Goal: Find specific page/section: Find specific page/section

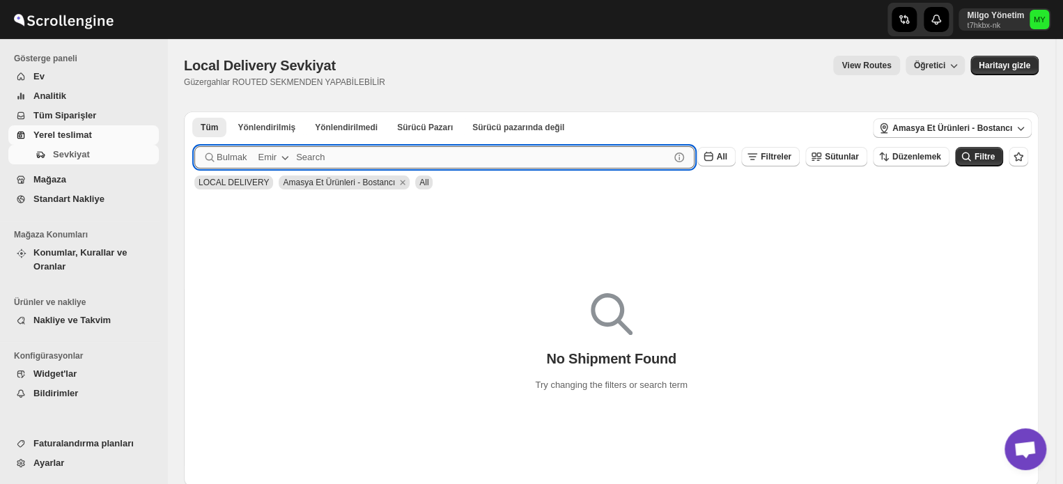
click at [352, 162] on input "text" at bounding box center [482, 157] width 373 height 22
click at [194, 111] on button "Submit" at bounding box center [214, 118] width 40 height 15
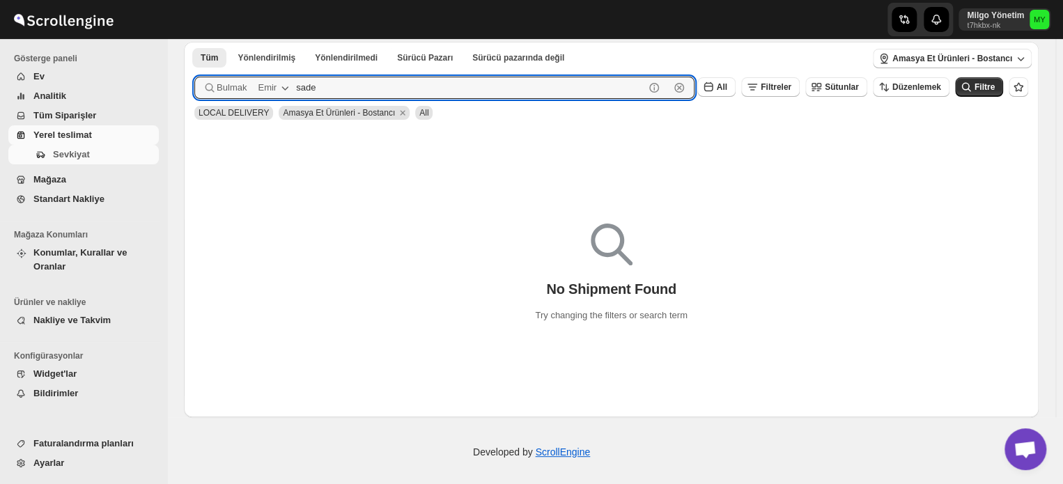
scroll to position [72, 0]
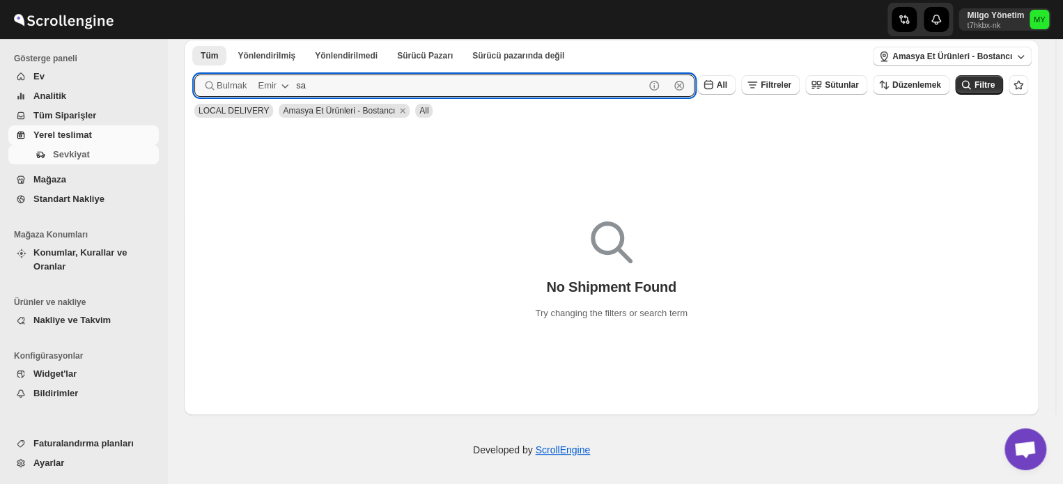
type input "s"
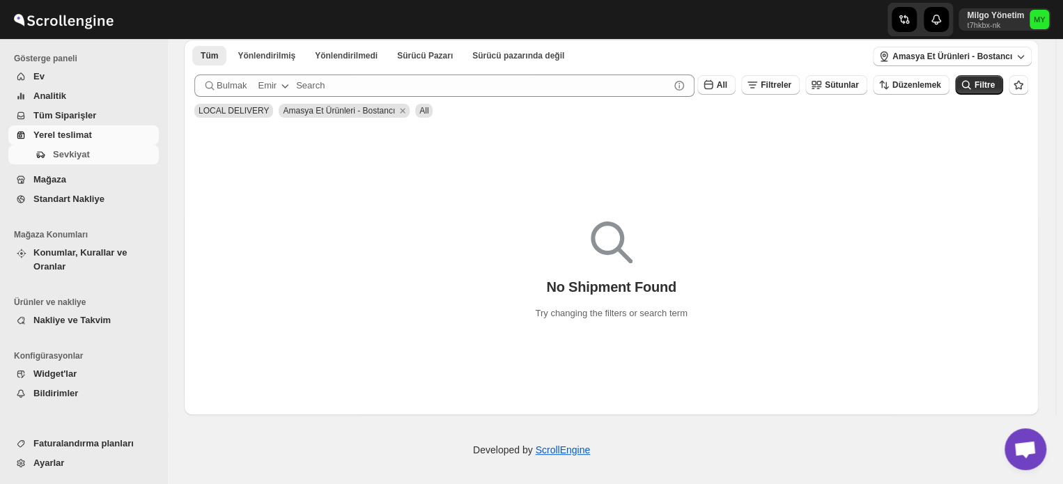
click at [50, 86] on button "Ev" at bounding box center [83, 77] width 150 height 20
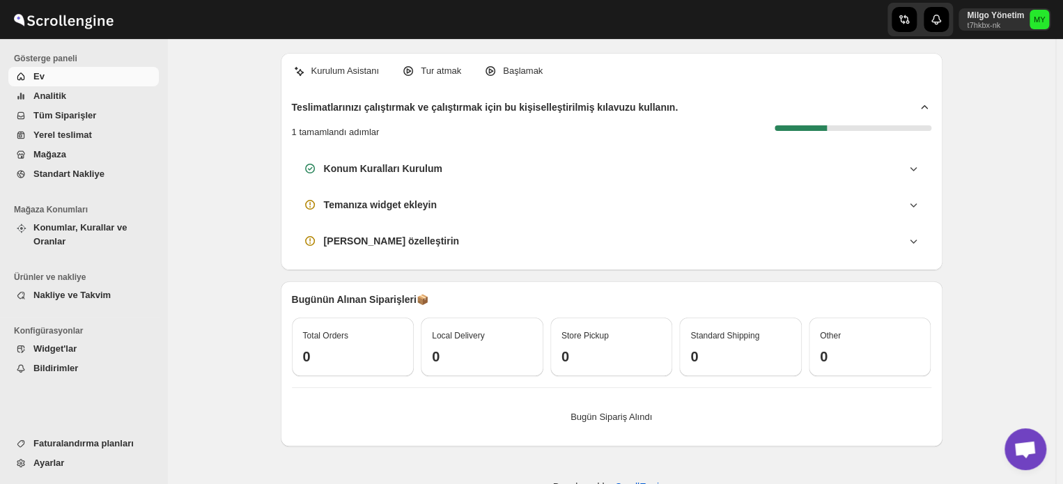
click at [63, 95] on span "Analitik" at bounding box center [49, 96] width 33 height 10
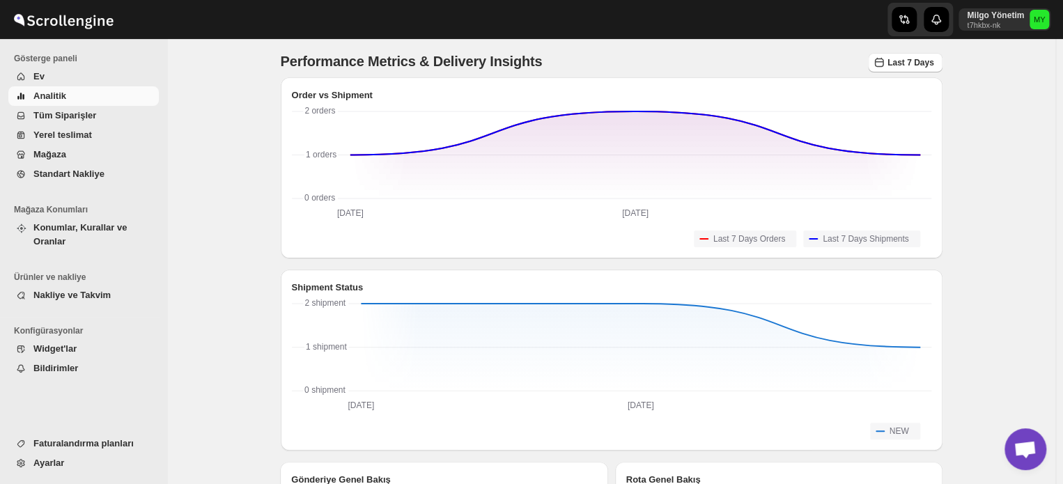
click at [58, 75] on span "Ev" at bounding box center [94, 77] width 123 height 14
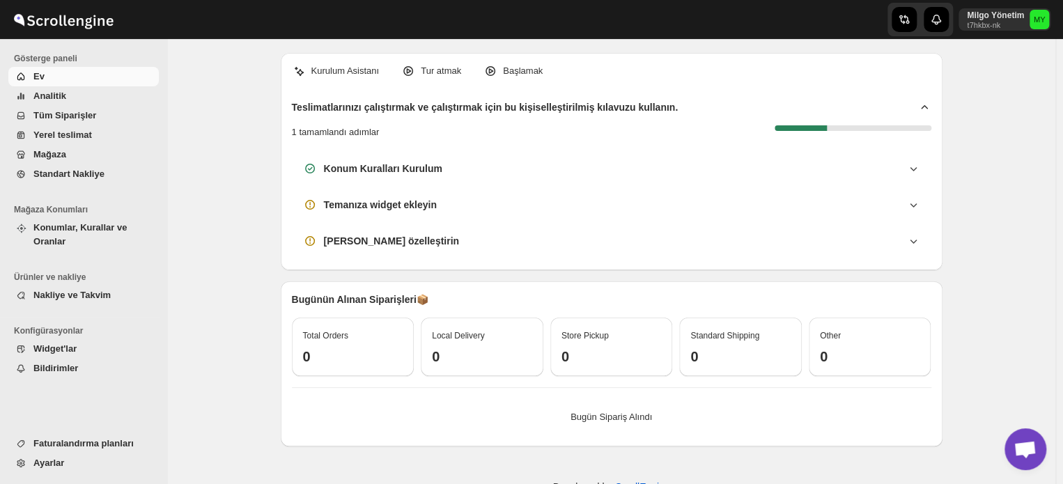
click at [61, 158] on span "Mağaza" at bounding box center [49, 154] width 33 height 10
